Goal: Information Seeking & Learning: Learn about a topic

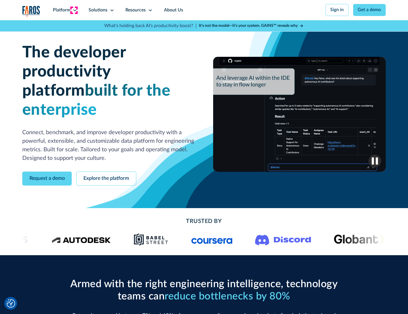
click at [74, 10] on icon at bounding box center [75, 10] width 5 height 5
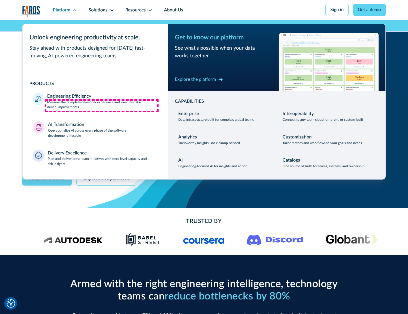
click at [102, 106] on p "Measure the complete developer experience and execute data-driven improvements" at bounding box center [102, 105] width 110 height 10
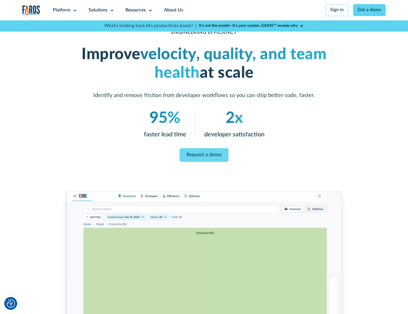
click at [204, 156] on link "Request a demo" at bounding box center [204, 155] width 49 height 14
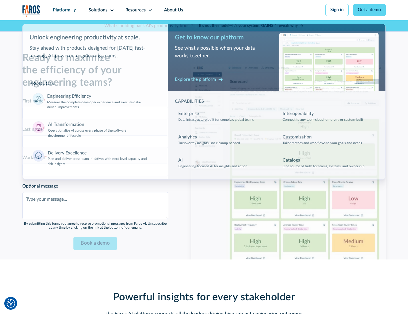
scroll to position [1244, 0]
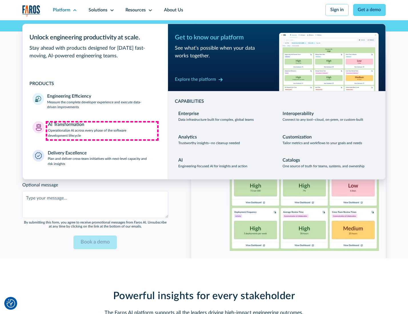
click at [102, 131] on p "Operationalize AI across every phase of the software development lifecycle" at bounding box center [103, 133] width 110 height 10
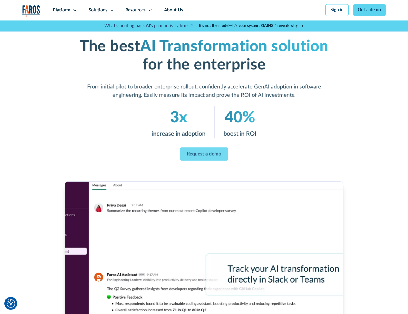
click at [204, 155] on link "Request a demo" at bounding box center [204, 153] width 48 height 13
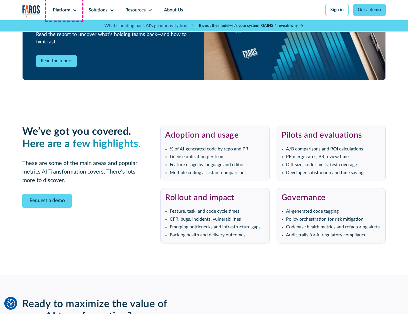
click at [64, 10] on div "Platform" at bounding box center [61, 10] width 17 height 7
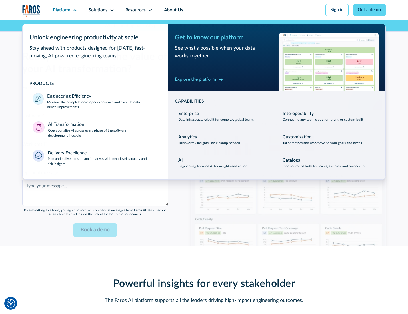
scroll to position [1382, 0]
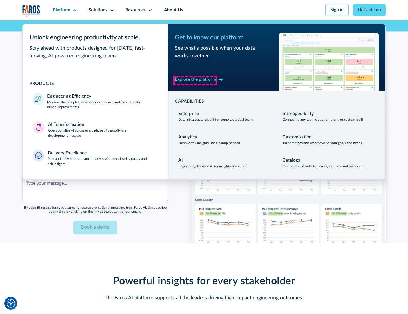
click at [195, 80] on div "Explore the platform" at bounding box center [195, 79] width 41 height 7
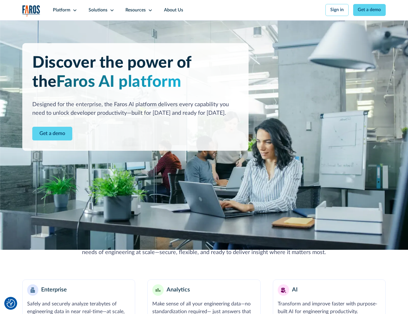
click at [52, 134] on link "Get a demo" at bounding box center [52, 134] width 40 height 14
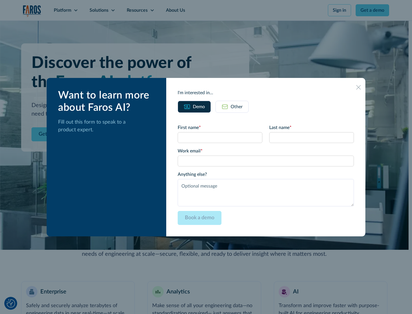
click at [236, 107] on div "Other" at bounding box center [236, 106] width 12 height 7
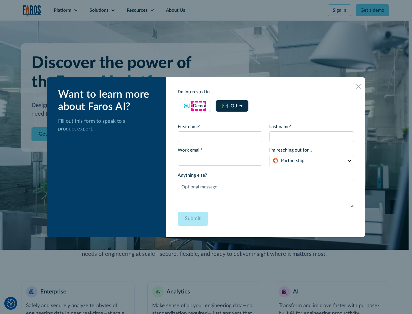
click at [198, 106] on div "Demo" at bounding box center [199, 106] width 12 height 7
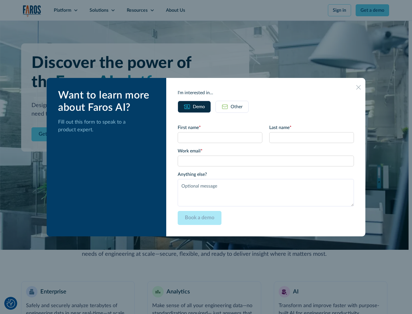
click at [358, 87] on icon at bounding box center [358, 87] width 5 height 5
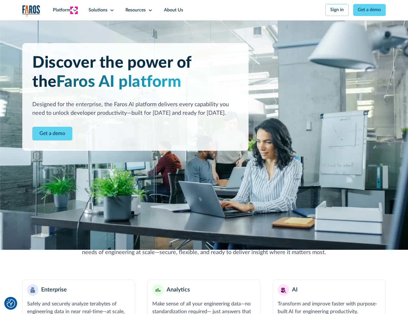
click at [74, 10] on icon at bounding box center [75, 10] width 5 height 5
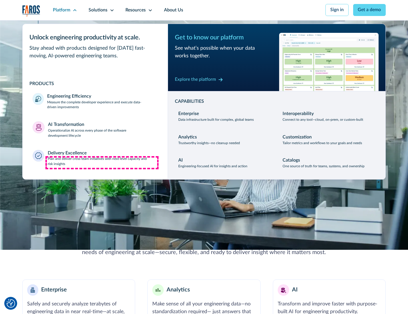
click at [102, 163] on p "Plan and deliver cross-team initiatives with next-level capacity and risk insig…" at bounding box center [103, 162] width 110 height 10
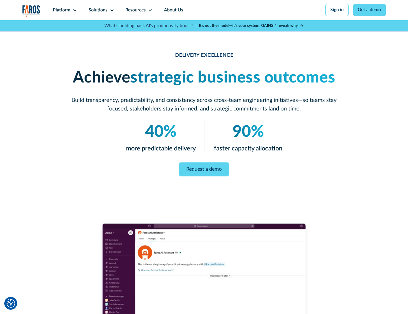
click at [111, 10] on icon at bounding box center [112, 10] width 5 height 5
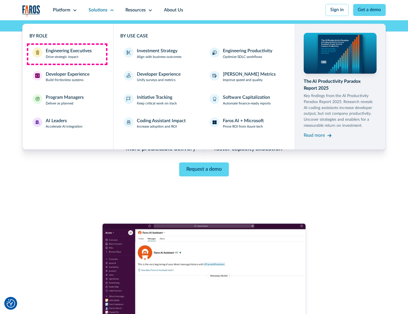
click at [67, 54] on div "Engineering Executives" at bounding box center [69, 51] width 46 height 7
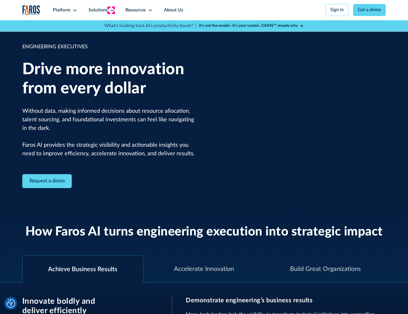
click at [111, 10] on icon at bounding box center [112, 10] width 5 height 5
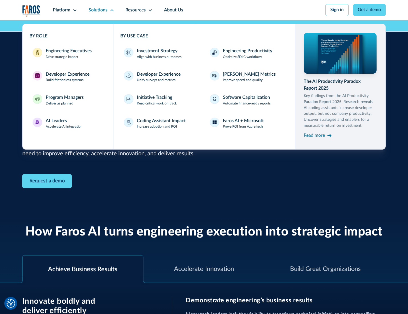
click at [67, 75] on div "Developer Experience" at bounding box center [68, 74] width 44 height 7
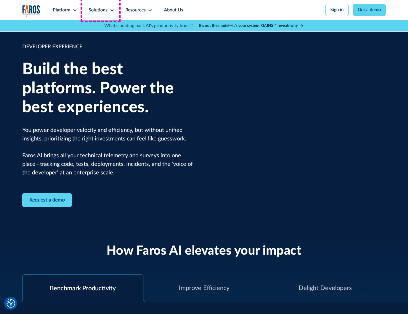
click at [101, 10] on div "Solutions" at bounding box center [98, 10] width 19 height 7
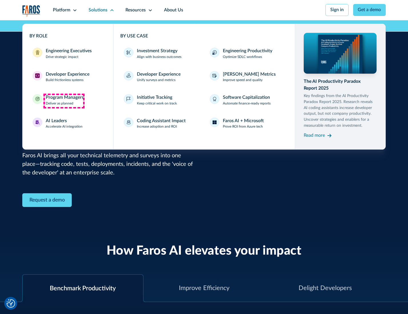
click at [64, 101] on div "Program Managers" at bounding box center [65, 97] width 38 height 7
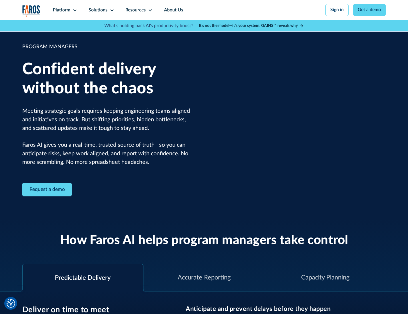
click at [111, 10] on icon at bounding box center [112, 10] width 5 height 5
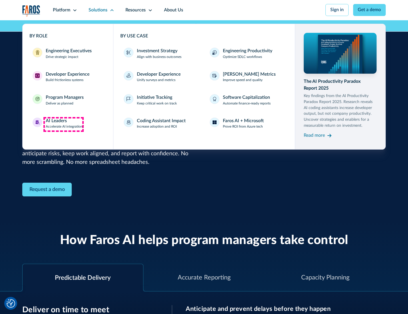
click at [63, 124] on div "AI Leaders" at bounding box center [56, 121] width 21 height 7
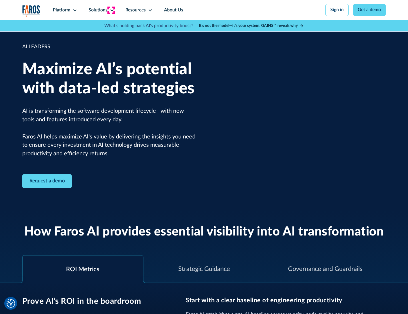
click at [111, 10] on icon at bounding box center [112, 10] width 5 height 5
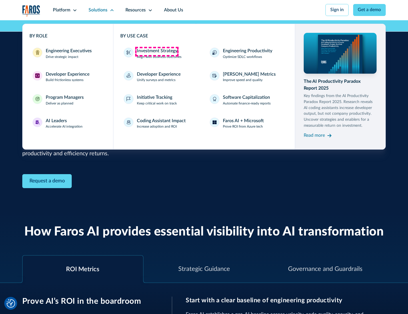
click at [157, 51] on div "Investment Strategy" at bounding box center [157, 51] width 41 height 7
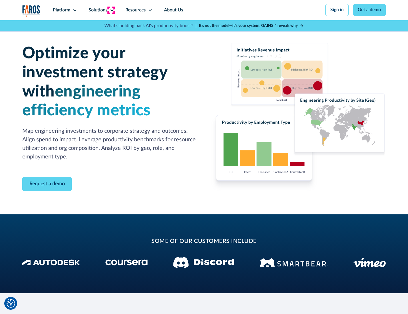
click at [111, 10] on icon at bounding box center [112, 10] width 5 height 5
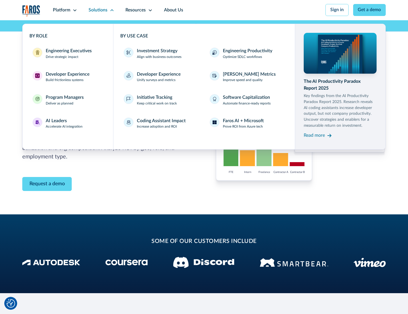
click at [243, 128] on p "Prove ROI from Azure tech" at bounding box center [243, 126] width 40 height 5
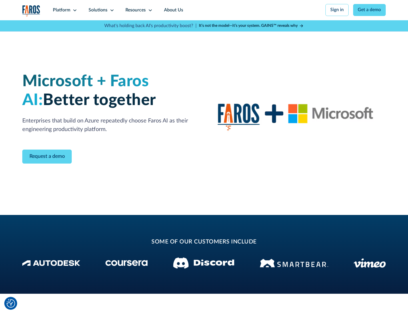
click at [111, 10] on icon at bounding box center [112, 10] width 5 height 5
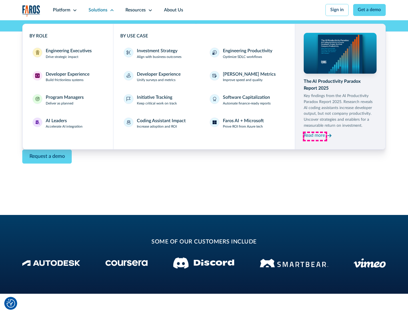
click at [315, 137] on div "Read more" at bounding box center [314, 135] width 21 height 7
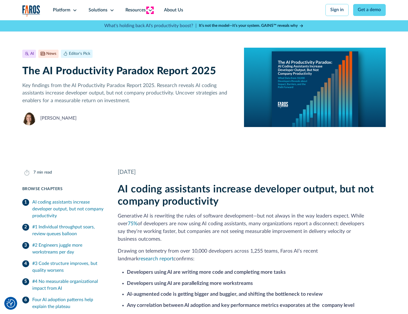
click at [150, 10] on icon at bounding box center [150, 10] width 5 height 5
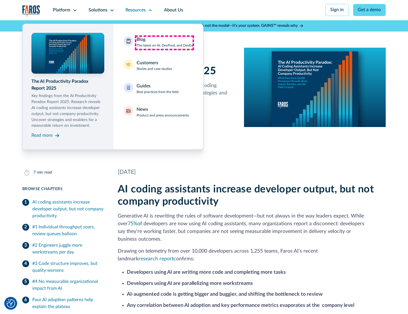
click at [164, 43] on div "Blog The latest on AI, DevProd, and DevEx" at bounding box center [165, 42] width 56 height 12
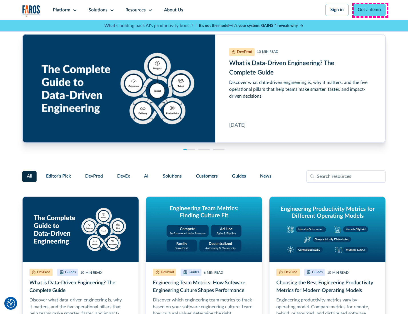
click at [370, 10] on link "Get a demo" at bounding box center [369, 10] width 33 height 12
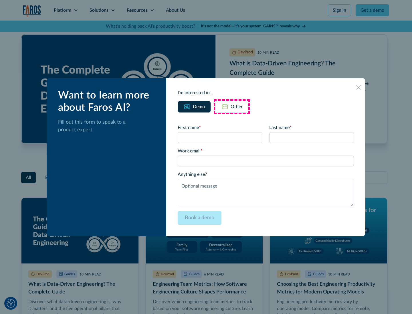
click at [232, 107] on div "Other" at bounding box center [236, 106] width 12 height 7
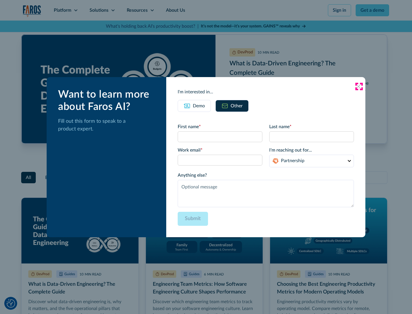
click at [358, 86] on icon at bounding box center [358, 86] width 5 height 5
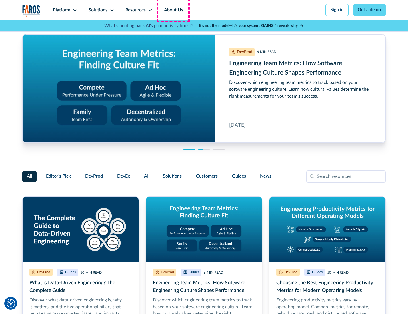
click at [173, 10] on link "About Us" at bounding box center [173, 10] width 31 height 20
